Goal: Task Accomplishment & Management: Manage account settings

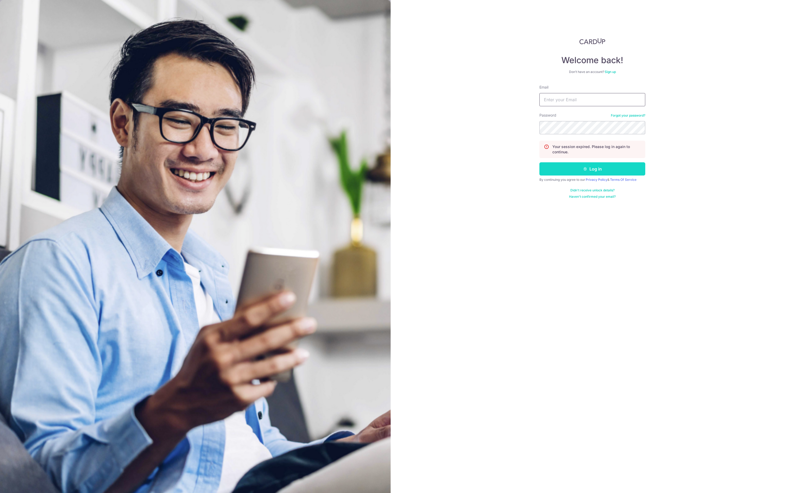
type input "[EMAIL_ADDRESS][DOMAIN_NAME]"
click at [572, 172] on button "Log in" at bounding box center [592, 168] width 106 height 13
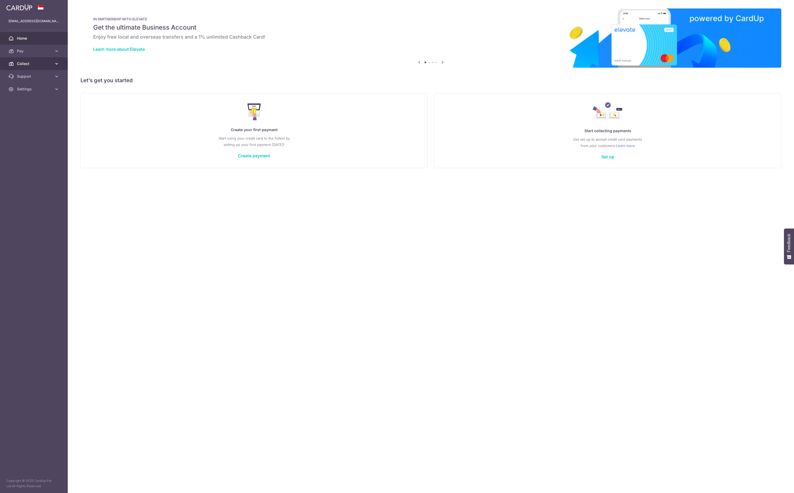
click at [36, 65] on span "Collect" at bounding box center [34, 63] width 35 height 5
click at [30, 74] on link "Dashboard" at bounding box center [34, 76] width 68 height 13
